Goal: Information Seeking & Learning: Compare options

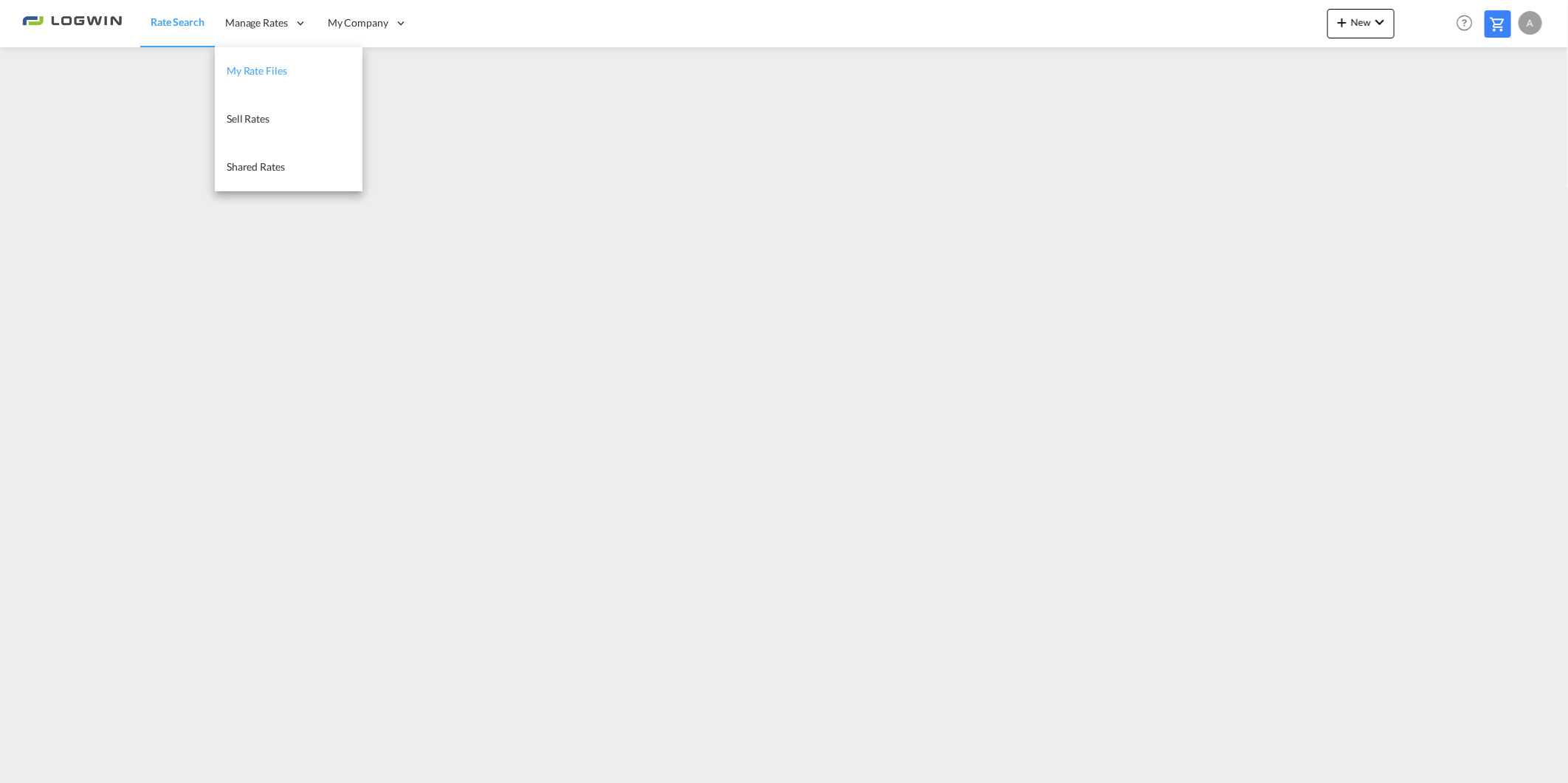
click at [281, 71] on span "My Rate Files" at bounding box center [257, 70] width 61 height 13
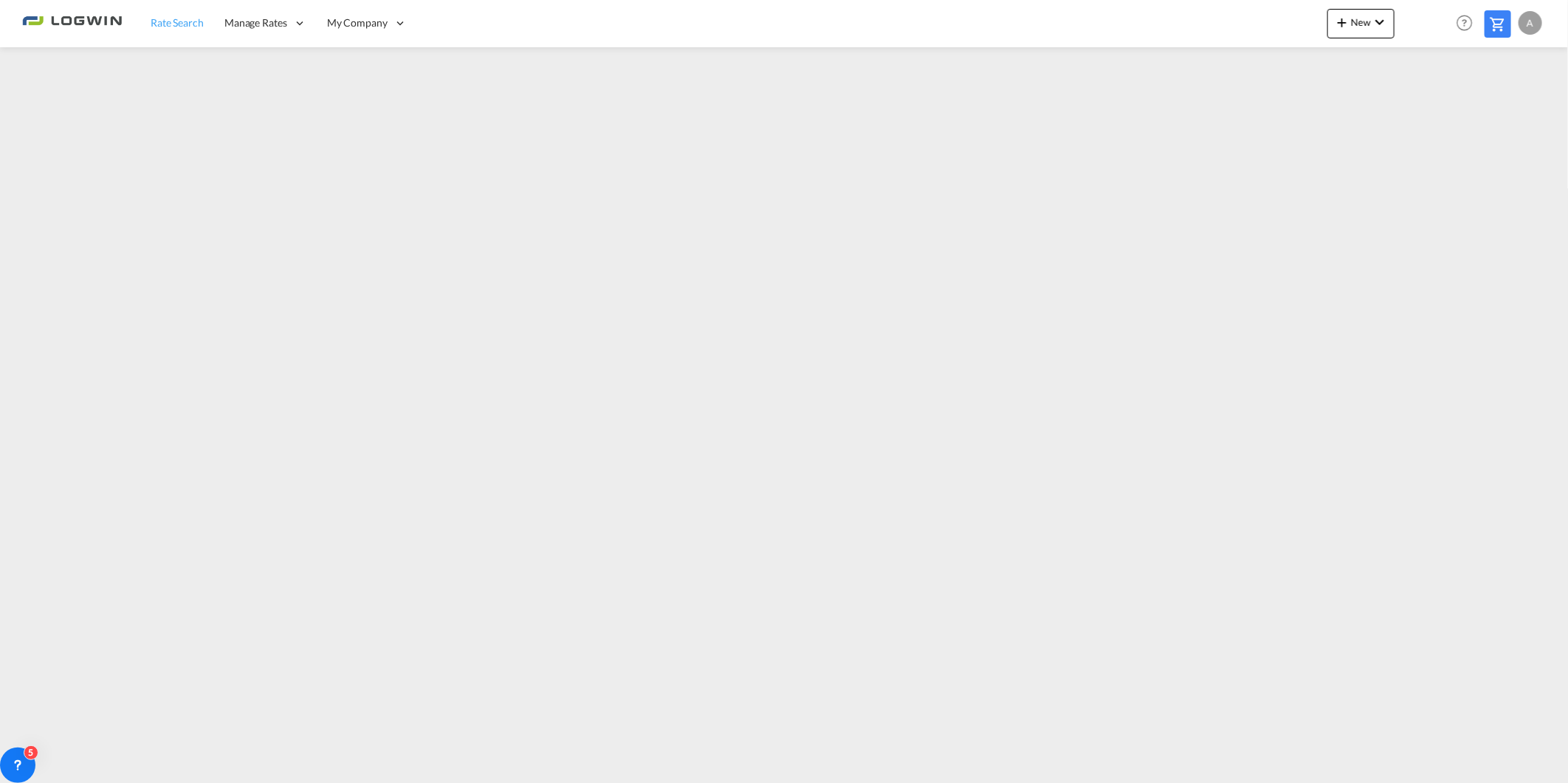
click at [197, 27] on span "Rate Search" at bounding box center [178, 22] width 53 height 13
